Goal: Navigation & Orientation: Find specific page/section

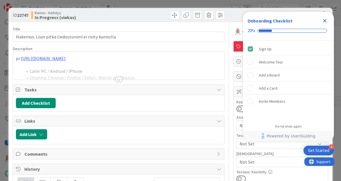
click at [325, 20] on icon "Close Checklist" at bounding box center [324, 20] width 7 height 7
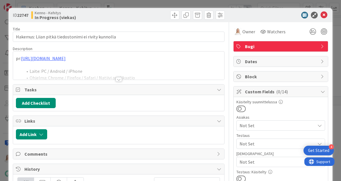
click at [117, 79] on div at bounding box center [119, 79] width 6 height 5
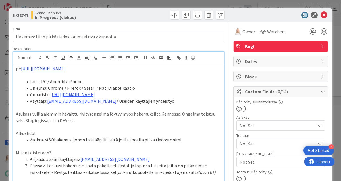
click at [66, 67] on link "https://github.com/pandiafi/kenno/pull/8403" at bounding box center [43, 69] width 45 height 6
click at [68, 80] on link "https://github.com/pandiafi/kenno/pull/8403" at bounding box center [51, 79] width 39 height 7
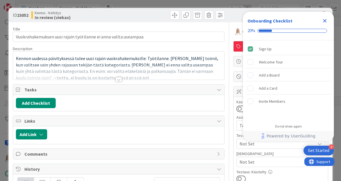
click at [323, 21] on icon "Close Checklist" at bounding box center [324, 20] width 7 height 7
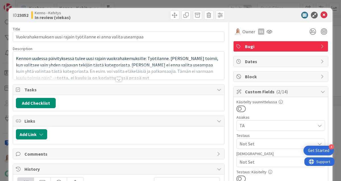
click at [116, 80] on div at bounding box center [119, 79] width 6 height 5
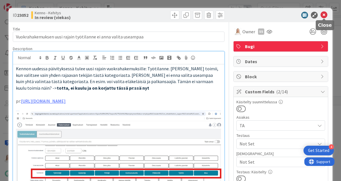
click at [323, 12] on icon at bounding box center [323, 15] width 7 height 7
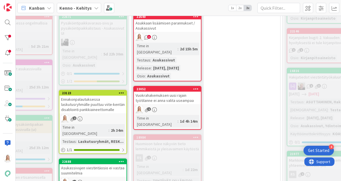
scroll to position [854, 202]
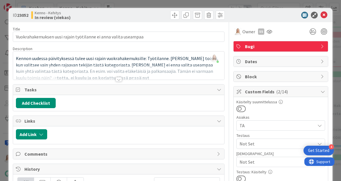
click at [121, 77] on div at bounding box center [119, 79] width 6 height 5
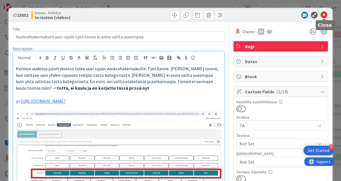
click at [325, 16] on icon at bounding box center [323, 15] width 7 height 7
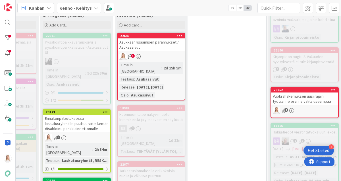
scroll to position [837, 222]
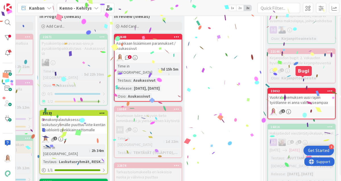
click at [297, 89] on div "23052" at bounding box center [302, 91] width 64 height 4
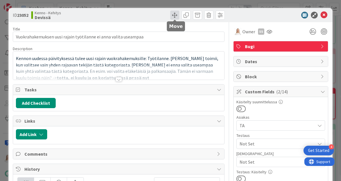
click at [173, 16] on span at bounding box center [174, 15] width 9 height 9
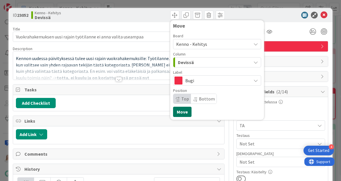
click at [181, 112] on button "Move" at bounding box center [182, 111] width 18 height 10
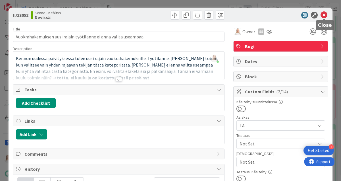
click at [324, 15] on icon at bounding box center [323, 15] width 7 height 7
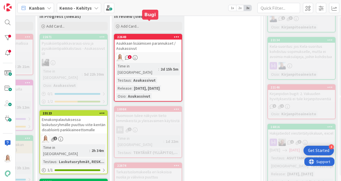
click at [151, 35] on div "22640" at bounding box center [149, 37] width 64 height 4
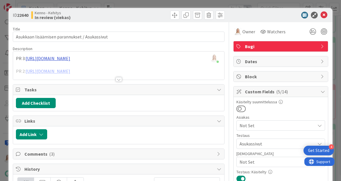
click at [90, 59] on div "Saara Lehtinen just joined PR 3: https://github.com/pandiafi/kenno/pull/8396 PR…" at bounding box center [118, 65] width 211 height 28
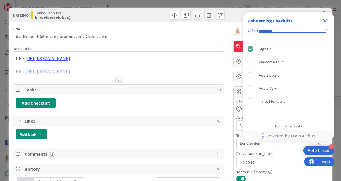
click at [325, 18] on icon "Close Checklist" at bounding box center [324, 20] width 7 height 7
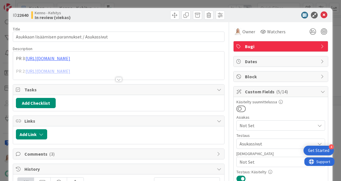
click at [120, 78] on div at bounding box center [119, 79] width 6 height 5
